Goal: Task Accomplishment & Management: Manage account settings

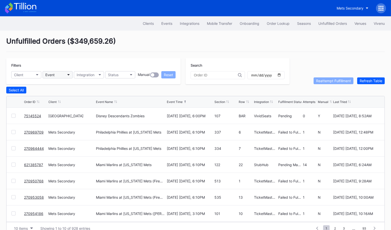
click at [61, 74] on button "Event" at bounding box center [58, 74] width 30 height 7
click at [164, 26] on button "Events" at bounding box center [167, 23] width 19 height 9
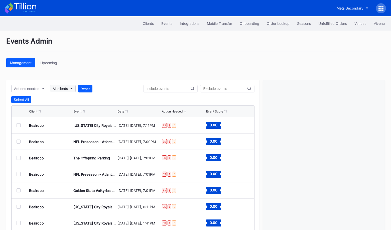
click at [60, 89] on div "All clients" at bounding box center [60, 88] width 15 height 4
type input "76"
click at [62, 108] on div "Philadelphia 76ers Secondary" at bounding box center [78, 110] width 49 height 4
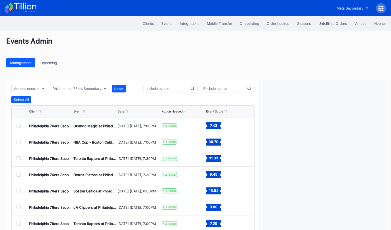
scroll to position [24, 0]
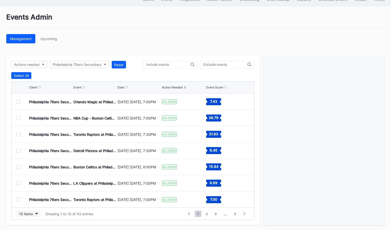
click at [27, 212] on div "10 items" at bounding box center [26, 214] width 14 height 4
click at [31, 190] on div "100 items" at bounding box center [28, 191] width 16 height 4
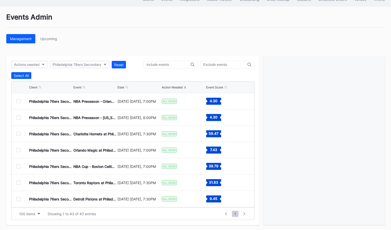
scroll to position [0, 0]
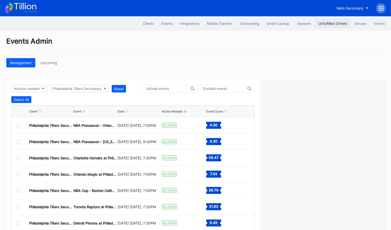
click at [334, 24] on div "Unfulfilled Orders" at bounding box center [332, 23] width 29 height 4
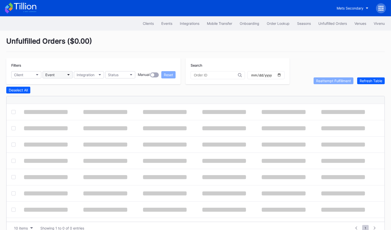
click at [55, 72] on button "Event" at bounding box center [58, 74] width 30 height 7
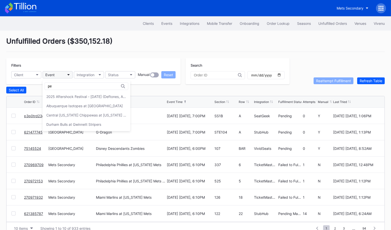
type input "p"
click at [29, 76] on button "Client" at bounding box center [26, 74] width 30 height 7
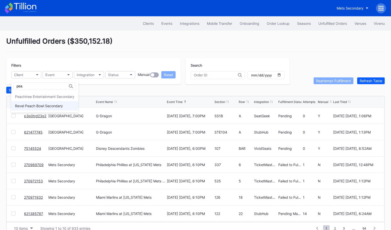
type input "pea"
click at [33, 104] on div "Revel Peach Bowl Secondary" at bounding box center [39, 106] width 48 height 4
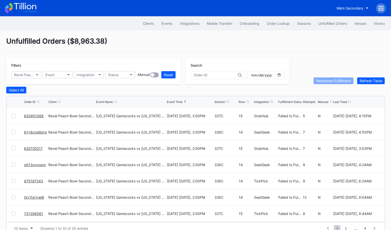
scroll to position [10, 0]
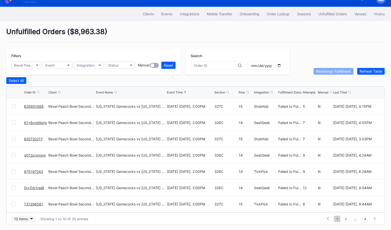
click at [21, 219] on div "10 items" at bounding box center [21, 219] width 14 height 4
click at [26, 207] on div "200 items" at bounding box center [24, 204] width 24 height 9
click at [15, 81] on div "Select All" at bounding box center [16, 80] width 15 height 4
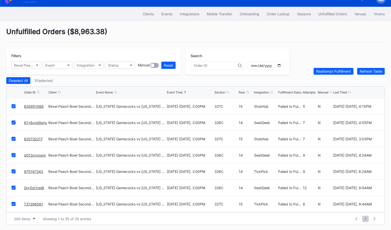
click at [37, 106] on link "620951088" at bounding box center [34, 106] width 20 height 4
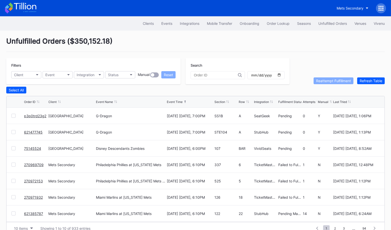
scroll to position [10, 0]
